Goal: Information Seeking & Learning: Check status

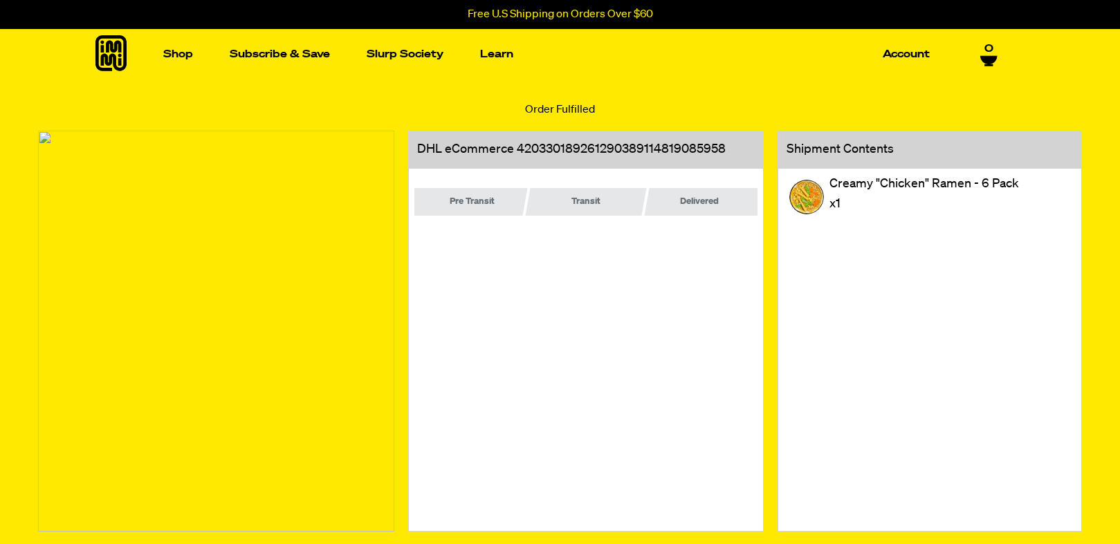
drag, startPoint x: 443, startPoint y: 210, endPoint x: 561, endPoint y: 210, distance: 117.6
click at [449, 210] on span "Pre Transit" at bounding box center [471, 201] width 45 height 15
click at [680, 210] on span "Delivered" at bounding box center [699, 201] width 39 height 15
click at [584, 210] on div "Transit" at bounding box center [585, 202] width 127 height 28
click at [472, 216] on div "Pre Transit" at bounding box center [472, 202] width 116 height 28
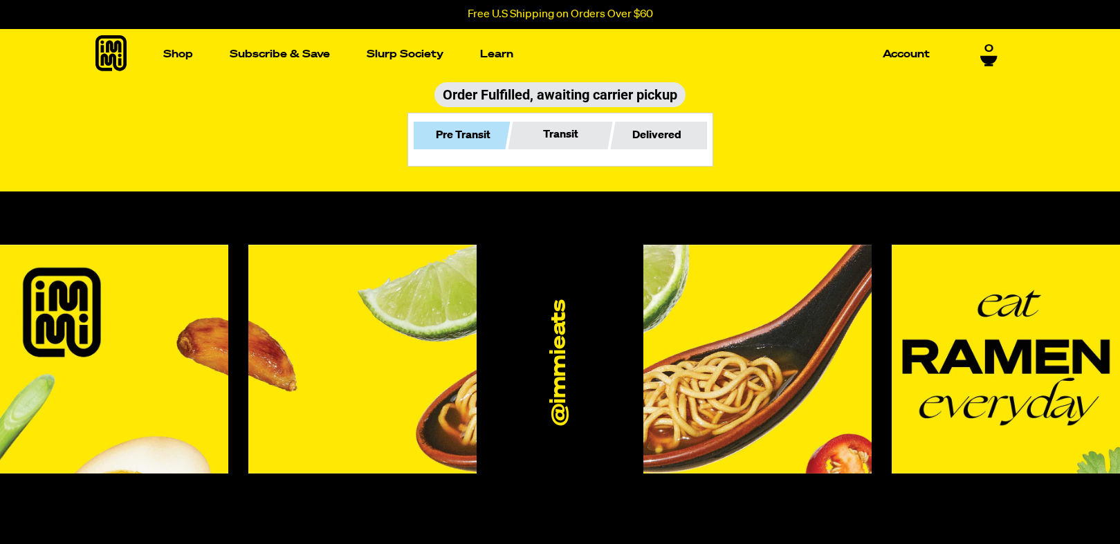
click at [811, 161] on section "Order Fulfilled, awaiting carrier pickup Pre Transit Transit Delivered" at bounding box center [560, 136] width 1120 height 112
